Goal: Task Accomplishment & Management: Manage account settings

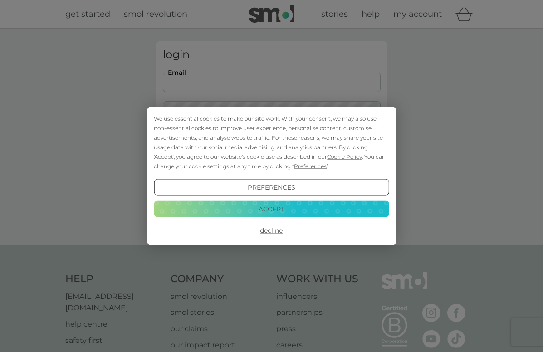
type input "[EMAIL_ADDRESS][DOMAIN_NAME]"
click at [271, 209] on button "Accept" at bounding box center [271, 208] width 235 height 16
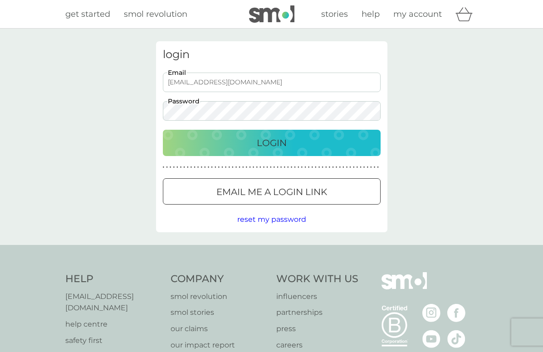
click at [265, 141] on p "Login" at bounding box center [272, 143] width 30 height 15
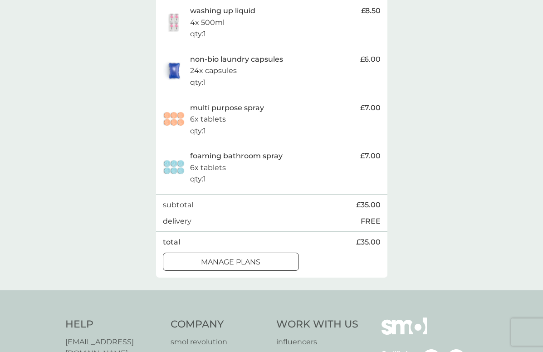
scroll to position [249, 0]
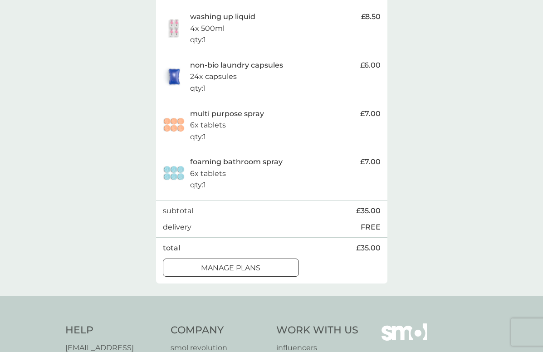
click at [233, 263] on div at bounding box center [230, 268] width 33 height 10
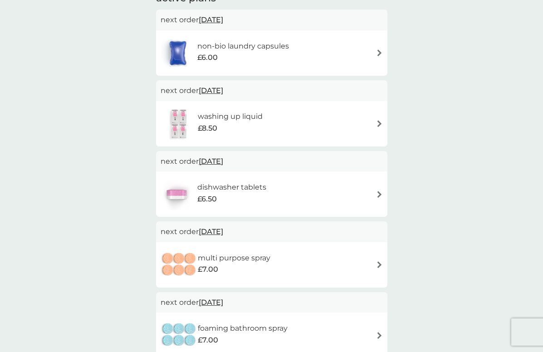
scroll to position [173, 0]
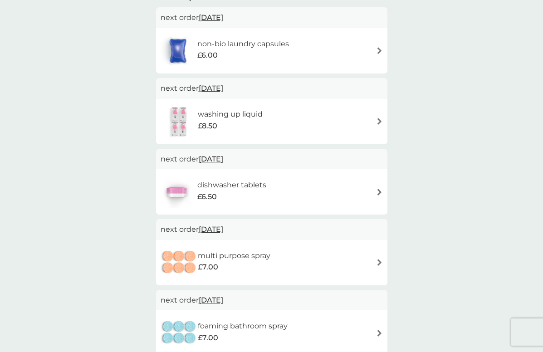
click at [379, 121] on img at bounding box center [379, 121] width 7 height 7
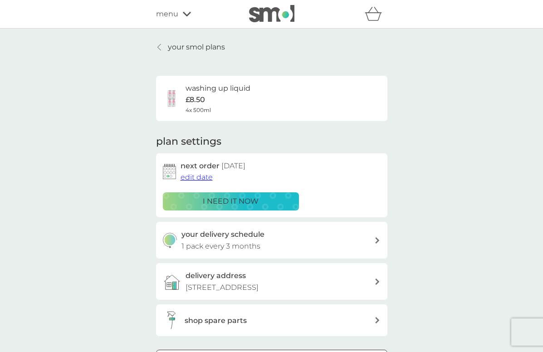
click at [191, 176] on span "edit date" at bounding box center [196, 177] width 32 height 9
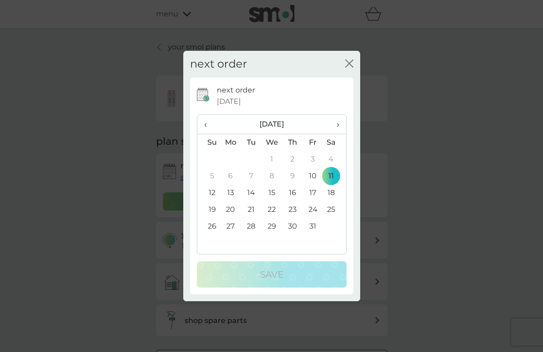
click at [338, 124] on span "›" at bounding box center [334, 124] width 9 height 19
click at [312, 192] on td "14" at bounding box center [313, 193] width 20 height 17
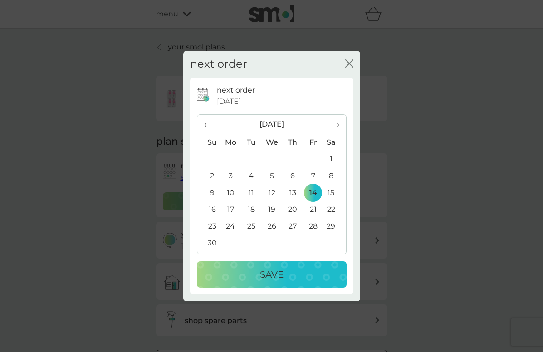
click at [272, 272] on p "Save" at bounding box center [272, 274] width 24 height 15
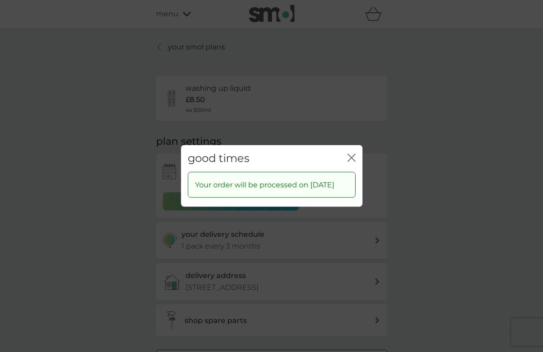
click at [352, 154] on icon "close" at bounding box center [353, 157] width 4 height 7
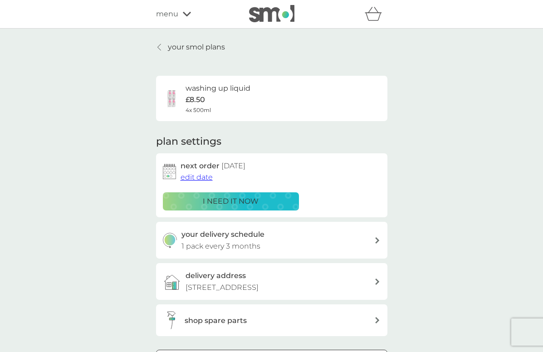
click at [193, 44] on p "your smol plans" at bounding box center [196, 47] width 57 height 12
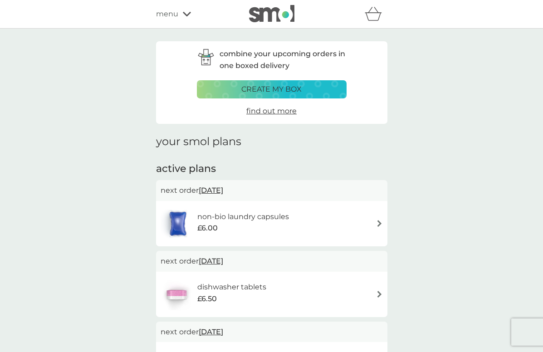
click at [379, 292] on img at bounding box center [379, 294] width 7 height 7
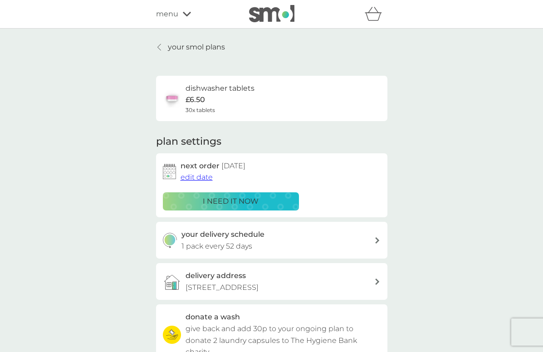
click at [193, 178] on span "edit date" at bounding box center [196, 177] width 32 height 9
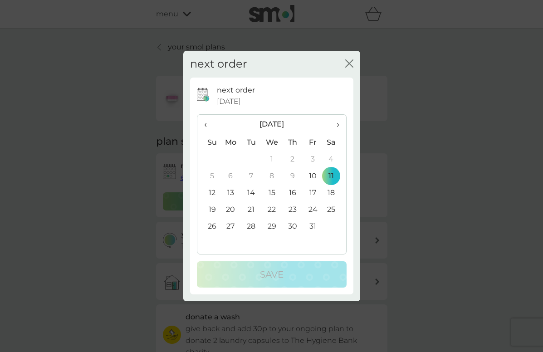
click at [337, 123] on span "›" at bounding box center [334, 124] width 9 height 19
click at [314, 174] on td "12" at bounding box center [313, 176] width 20 height 17
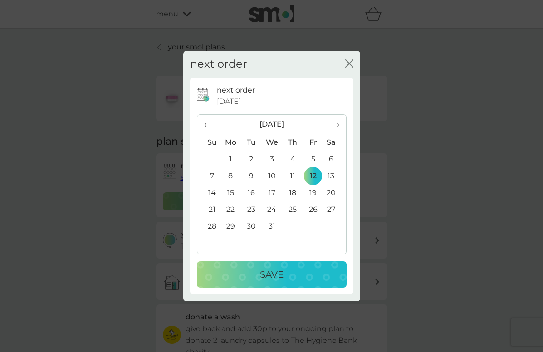
click at [269, 276] on p "Save" at bounding box center [272, 274] width 24 height 15
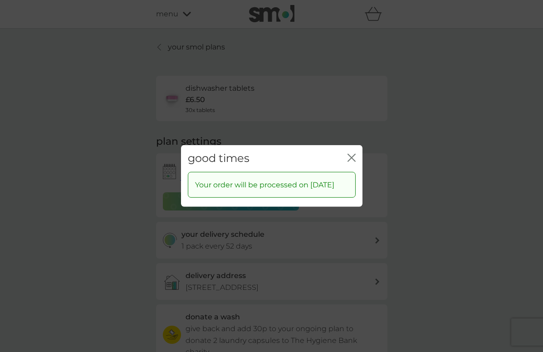
click at [351, 154] on icon "close" at bounding box center [351, 158] width 8 height 8
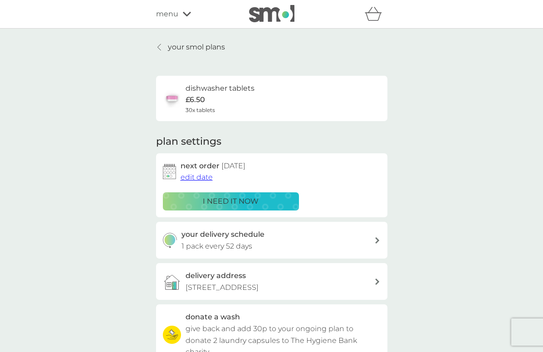
click at [160, 47] on icon at bounding box center [159, 47] width 4 height 7
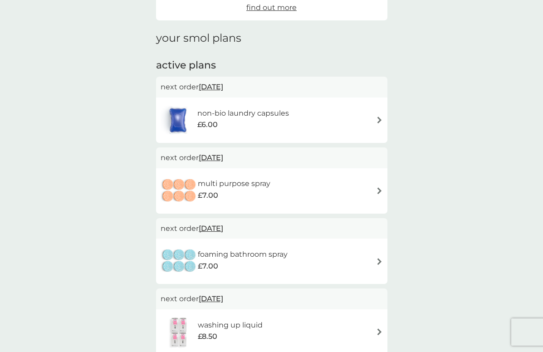
scroll to position [102, 0]
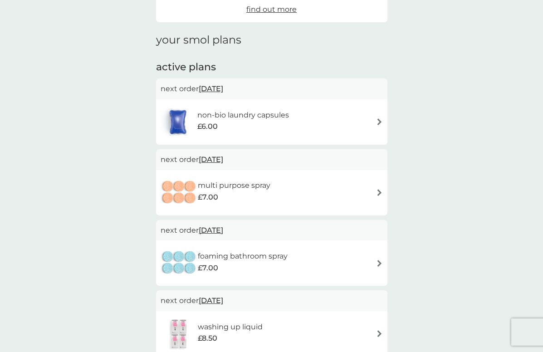
click at [211, 228] on span "11 Oct 2025" at bounding box center [211, 230] width 24 height 18
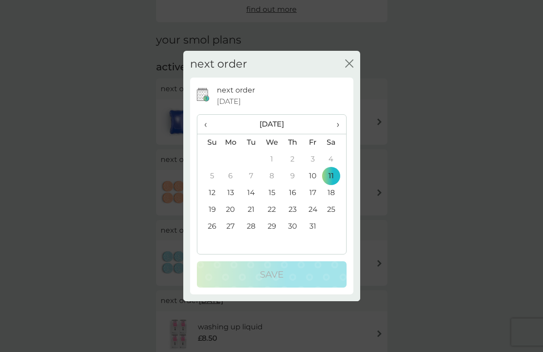
click at [338, 124] on span "›" at bounding box center [334, 124] width 9 height 19
click at [338, 123] on span "›" at bounding box center [334, 124] width 9 height 19
click at [314, 176] on td "12" at bounding box center [313, 176] width 20 height 17
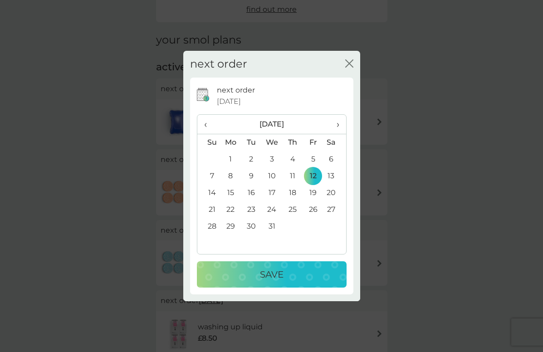
click at [269, 273] on p "Save" at bounding box center [272, 274] width 24 height 15
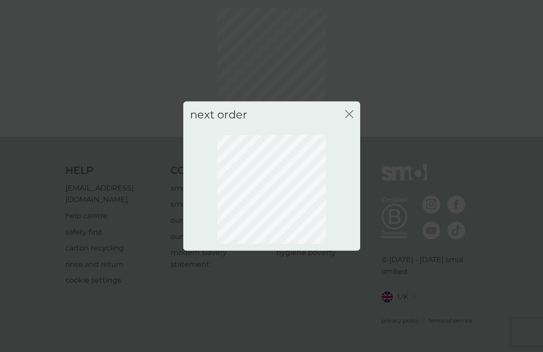
scroll to position [28, 0]
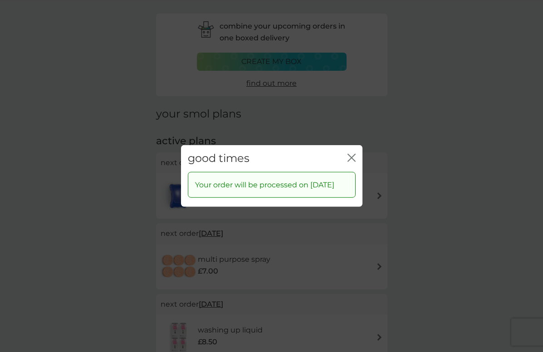
click at [352, 154] on icon "close" at bounding box center [353, 157] width 4 height 7
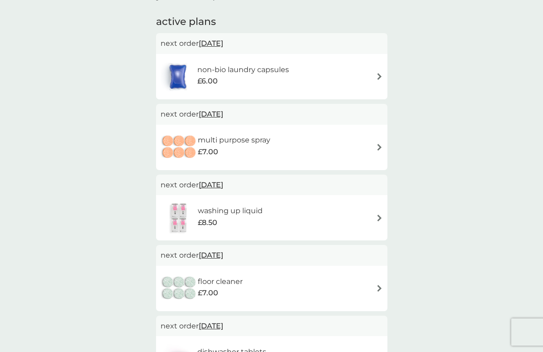
scroll to position [148, 0]
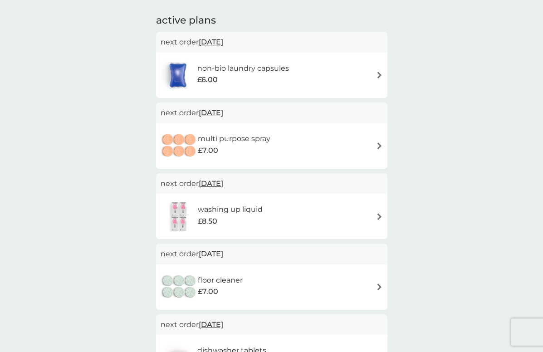
click at [219, 111] on span "11 Oct 2025" at bounding box center [211, 113] width 24 height 18
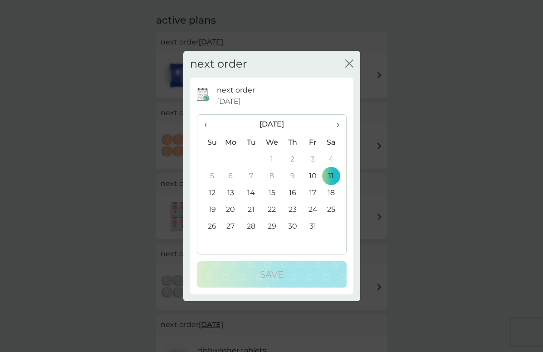
click at [337, 124] on span "›" at bounding box center [334, 124] width 9 height 19
click at [313, 174] on td "12" at bounding box center [313, 176] width 20 height 17
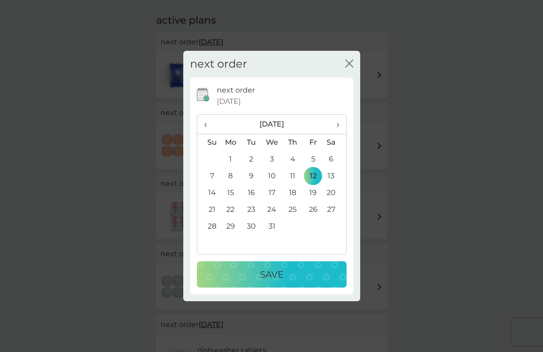
click at [274, 269] on p "Save" at bounding box center [272, 274] width 24 height 15
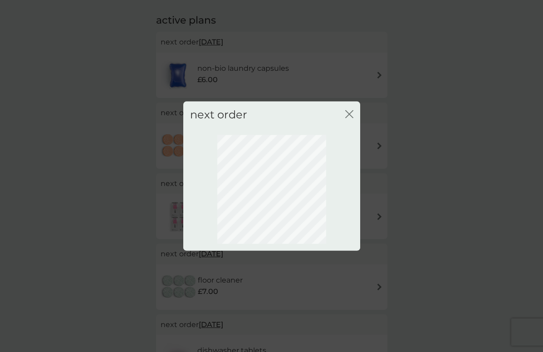
scroll to position [28, 0]
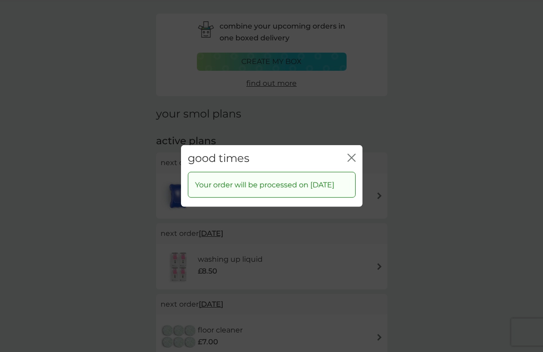
click at [352, 154] on icon "close" at bounding box center [353, 157] width 4 height 7
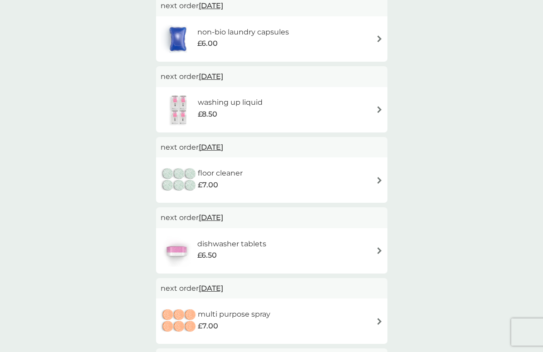
scroll to position [185, 0]
click at [217, 146] on span "26 Nov 2025" at bounding box center [211, 147] width 24 height 18
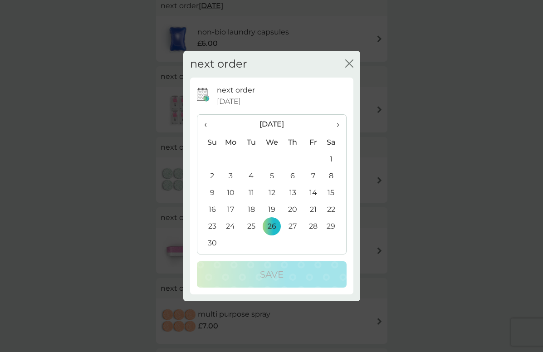
click at [336, 123] on span "›" at bounding box center [334, 124] width 9 height 19
click at [315, 176] on td "12" at bounding box center [313, 176] width 20 height 17
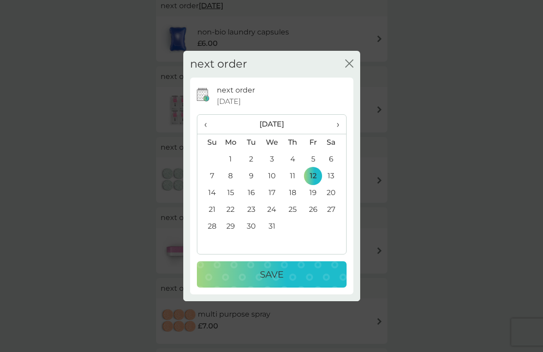
click at [271, 272] on p "Save" at bounding box center [272, 274] width 24 height 15
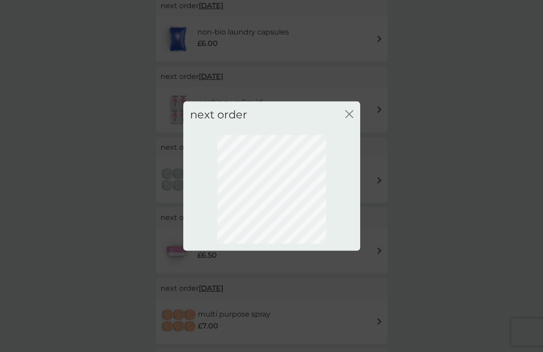
scroll to position [28, 0]
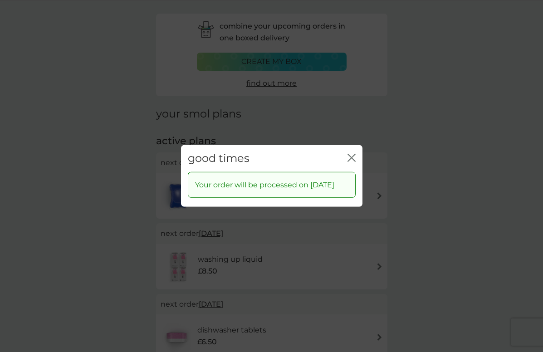
click at [351, 154] on icon "close" at bounding box center [351, 158] width 8 height 8
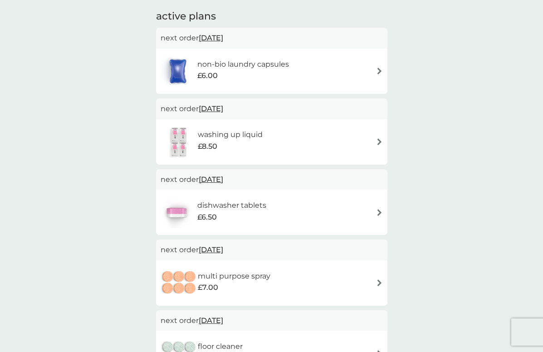
scroll to position [153, 0]
click at [379, 68] on img at bounding box center [379, 70] width 7 height 7
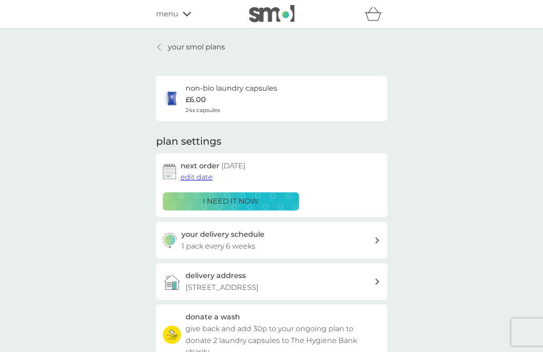
click at [376, 238] on icon at bounding box center [377, 240] width 4 height 6
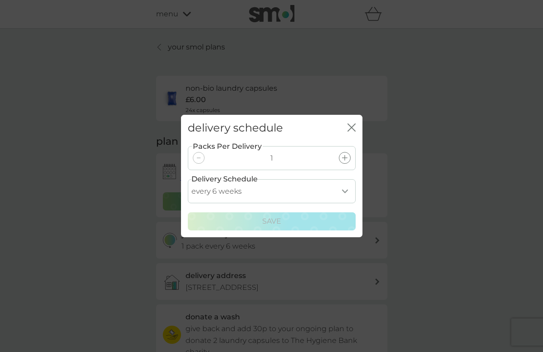
select select "28"
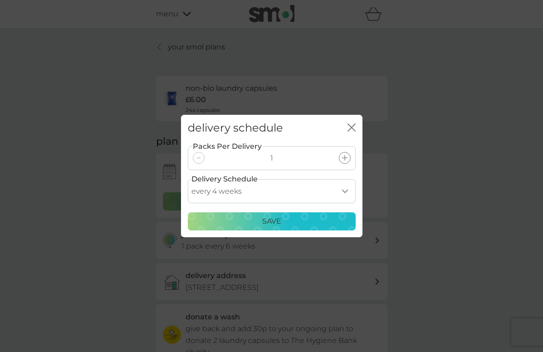
click at [271, 221] on p "Save" at bounding box center [271, 221] width 19 height 12
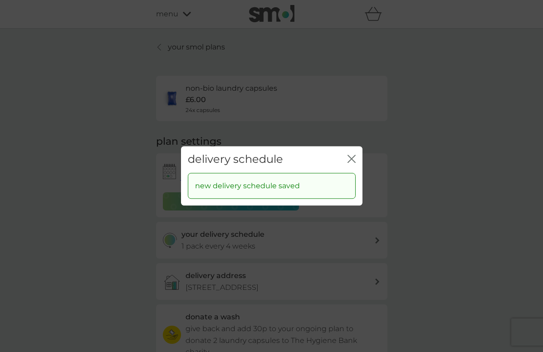
click at [352, 160] on icon "close" at bounding box center [353, 158] width 4 height 7
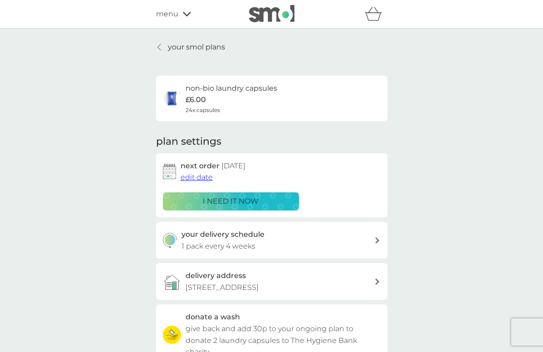
click at [184, 44] on p "your smol plans" at bounding box center [196, 47] width 57 height 12
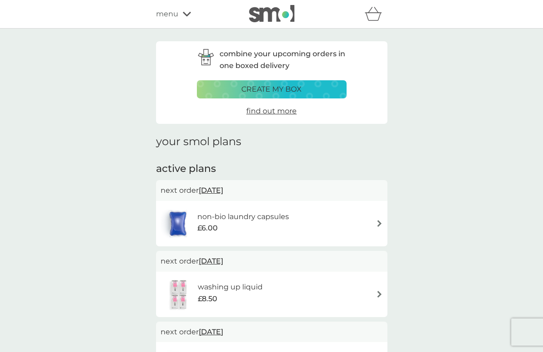
click at [173, 14] on span "menu" at bounding box center [167, 14] width 22 height 12
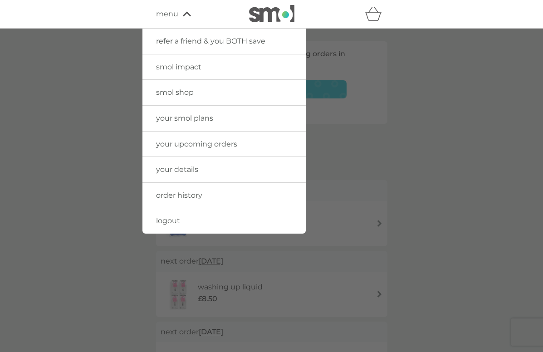
click at [171, 217] on span "logout" at bounding box center [168, 220] width 24 height 9
